Goal: Check status: Check status

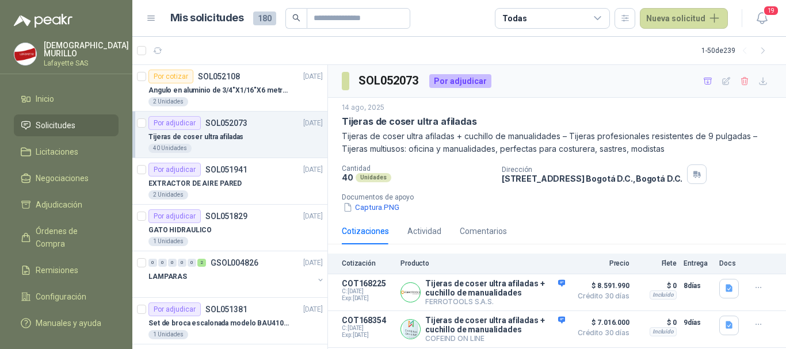
scroll to position [1, 0]
click at [161, 43] on button "button" at bounding box center [158, 50] width 18 height 18
click at [231, 89] on p "Angulo en aluminio de 3/4"X1/16"X6 metros color Anolok" at bounding box center [220, 90] width 143 height 11
